Goal: Task Accomplishment & Management: Manage account settings

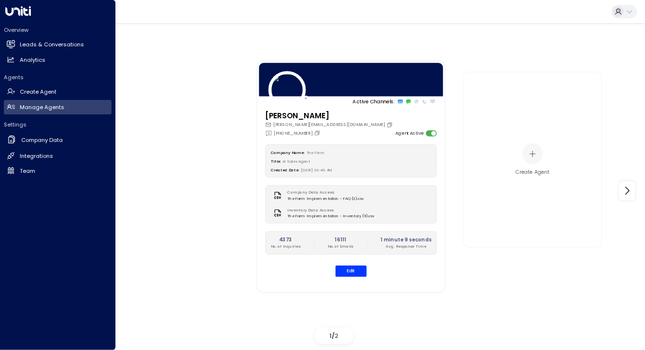
click at [36, 46] on h2 "Leads & Conversations" at bounding box center [52, 45] width 64 height 8
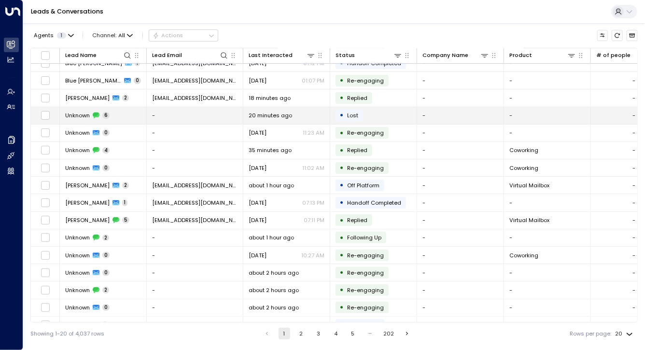
scroll to position [58, 0]
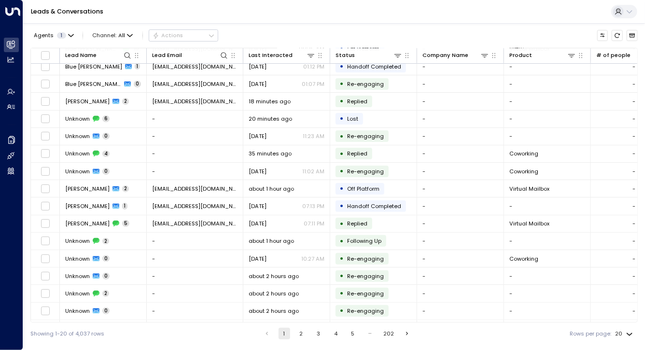
click at [630, 338] on body "Overview Leads & Conversations Leads & Conversations Analytics Analytics Agents…" at bounding box center [322, 172] width 645 height 344
click at [620, 330] on li "100" at bounding box center [623, 331] width 25 height 15
type input "***"
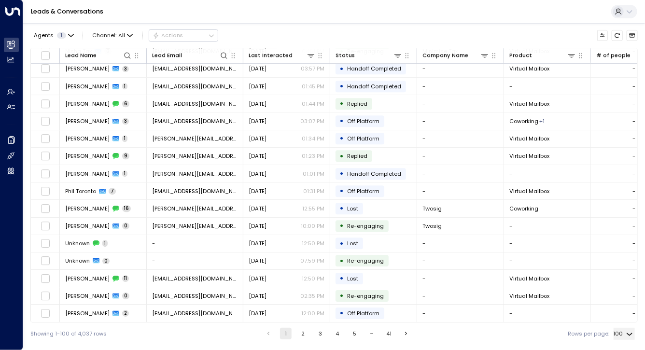
scroll to position [1486, 0]
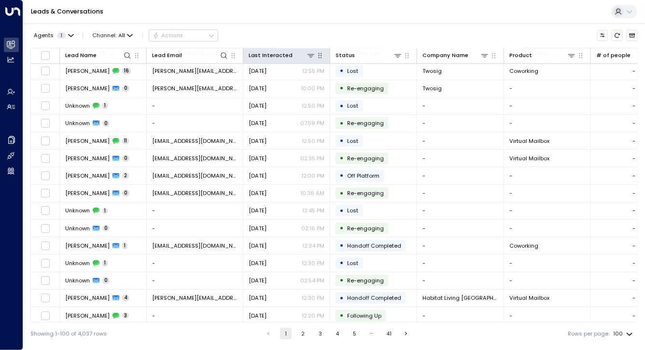
click at [312, 55] on icon at bounding box center [311, 56] width 8 height 8
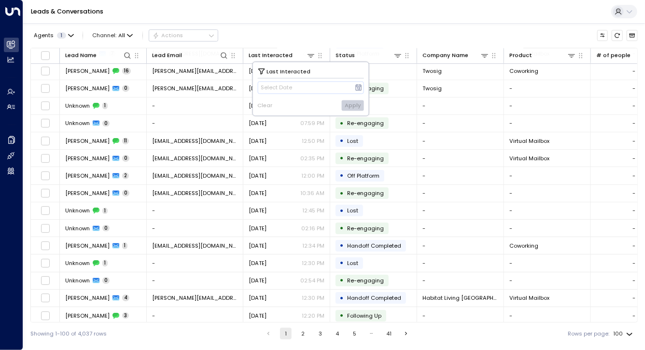
click at [358, 89] on icon at bounding box center [359, 88] width 8 height 8
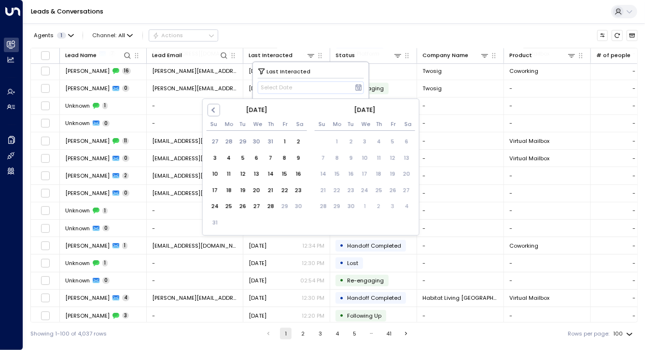
click at [271, 191] on div "21" at bounding box center [270, 190] width 14 height 14
click at [270, 204] on div "28" at bounding box center [270, 207] width 14 height 14
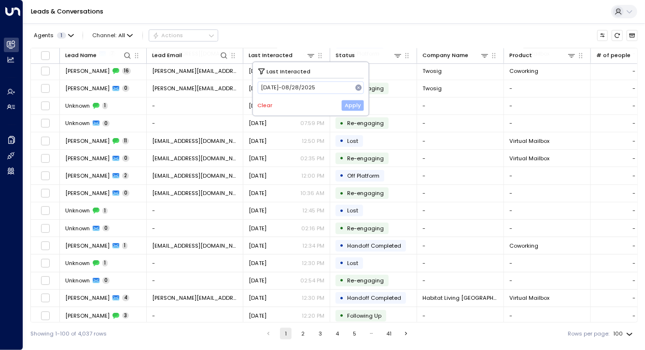
click at [353, 106] on button "Apply" at bounding box center [352, 105] width 23 height 11
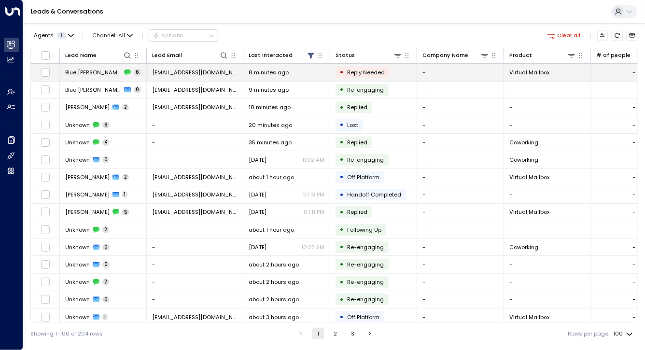
click at [124, 70] on td "Blue [PERSON_NAME] 6" at bounding box center [103, 72] width 87 height 17
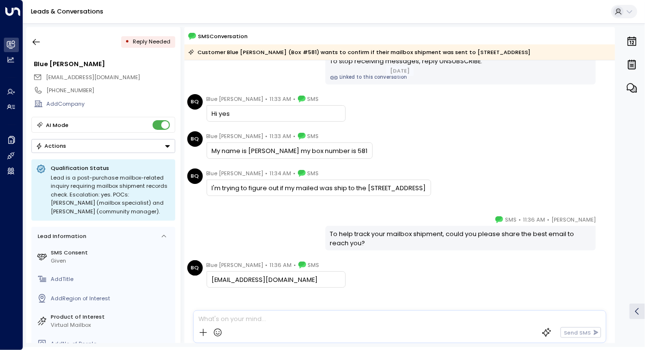
scroll to position [85, 0]
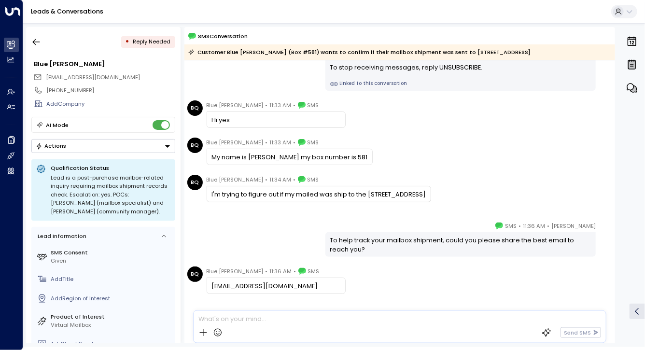
click at [35, 38] on icon "button" at bounding box center [36, 42] width 10 height 10
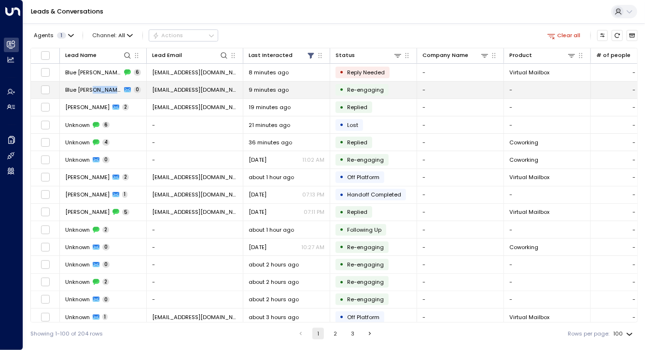
click at [86, 89] on span "Blue [PERSON_NAME]" at bounding box center [93, 90] width 56 height 8
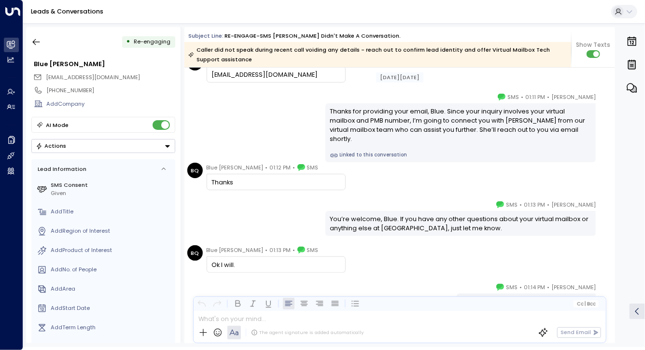
scroll to position [236, 0]
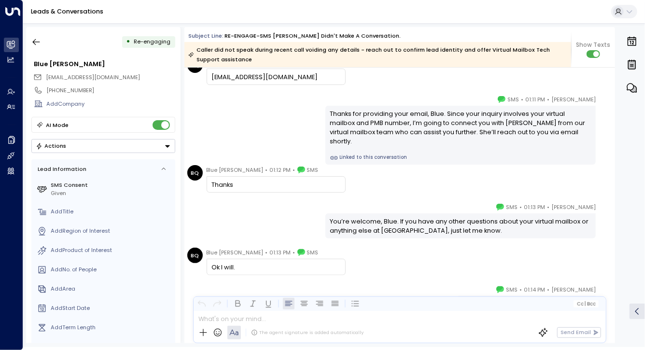
click at [370, 154] on link "Linked to this conversation" at bounding box center [460, 158] width 261 height 8
click at [40, 35] on button "button" at bounding box center [36, 41] width 17 height 17
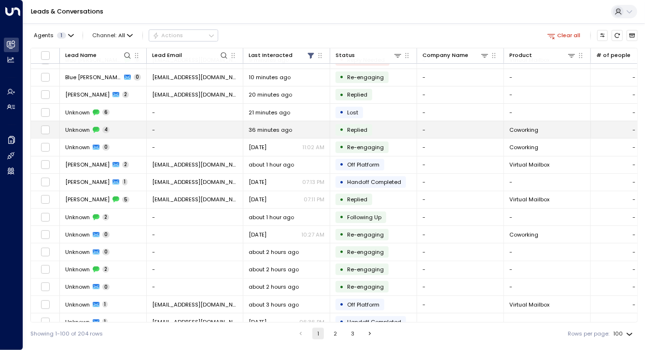
scroll to position [15, 0]
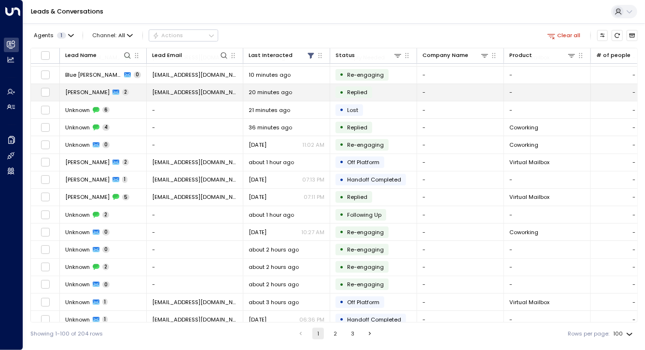
click at [118, 95] on td "[PERSON_NAME] 2" at bounding box center [103, 92] width 87 height 17
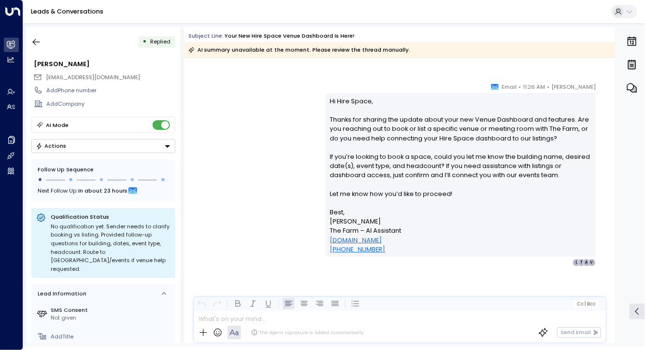
scroll to position [632, 0]
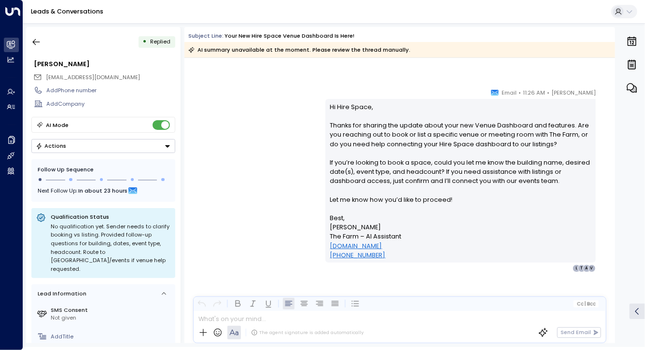
click at [30, 41] on button "button" at bounding box center [36, 41] width 17 height 17
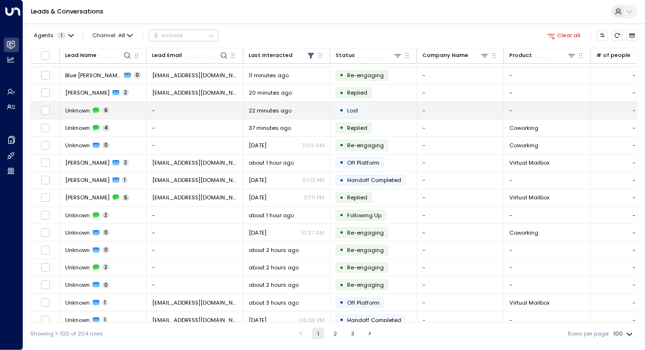
scroll to position [30, 0]
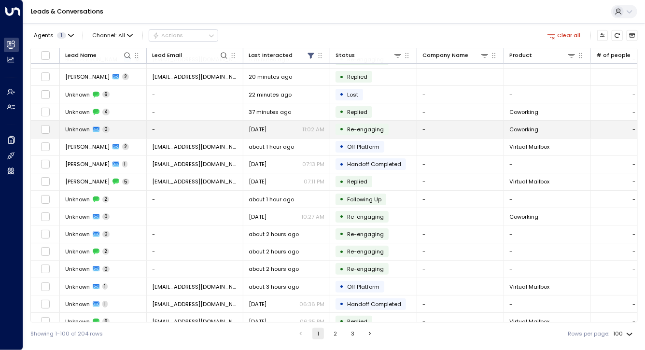
click at [117, 128] on td "Unknown 0" at bounding box center [103, 129] width 87 height 17
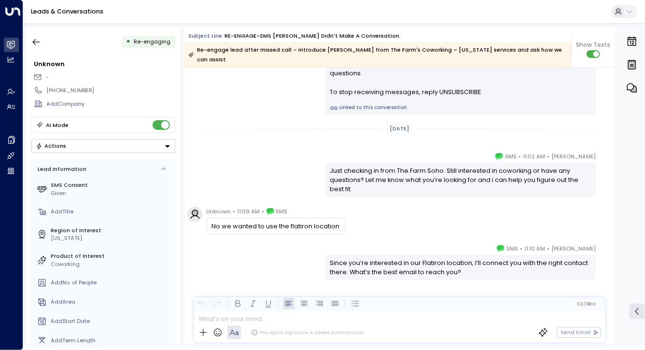
scroll to position [210, 0]
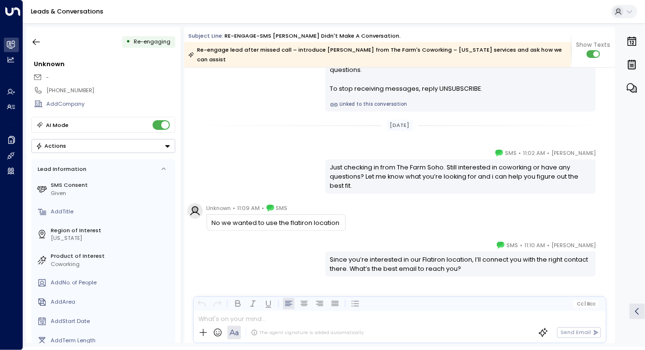
click at [44, 38] on button "button" at bounding box center [36, 41] width 17 height 17
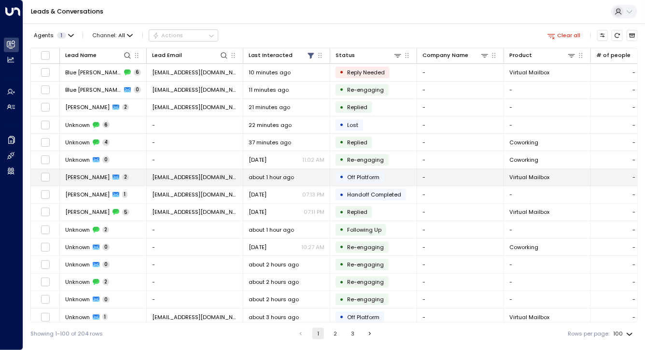
click at [87, 173] on span "[PERSON_NAME]" at bounding box center [87, 177] width 44 height 8
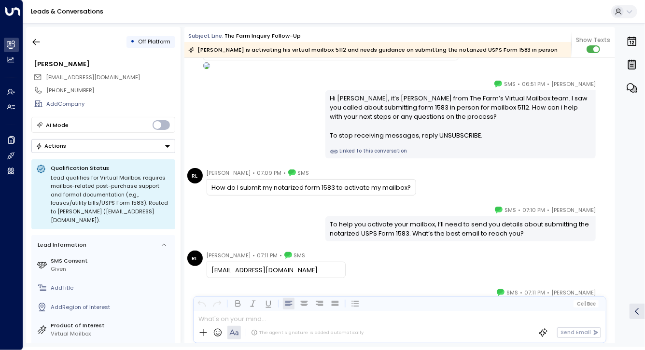
scroll to position [180, 0]
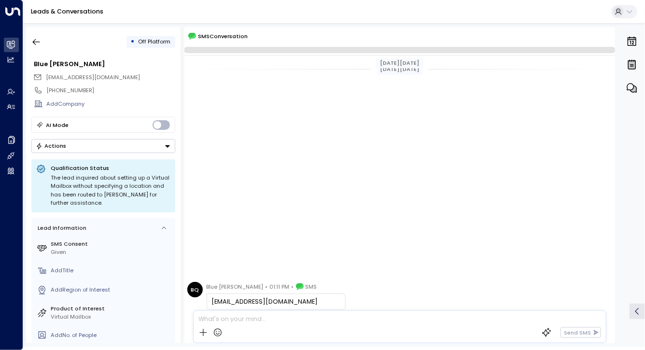
scroll to position [269, 0]
